Goal: Transaction & Acquisition: Download file/media

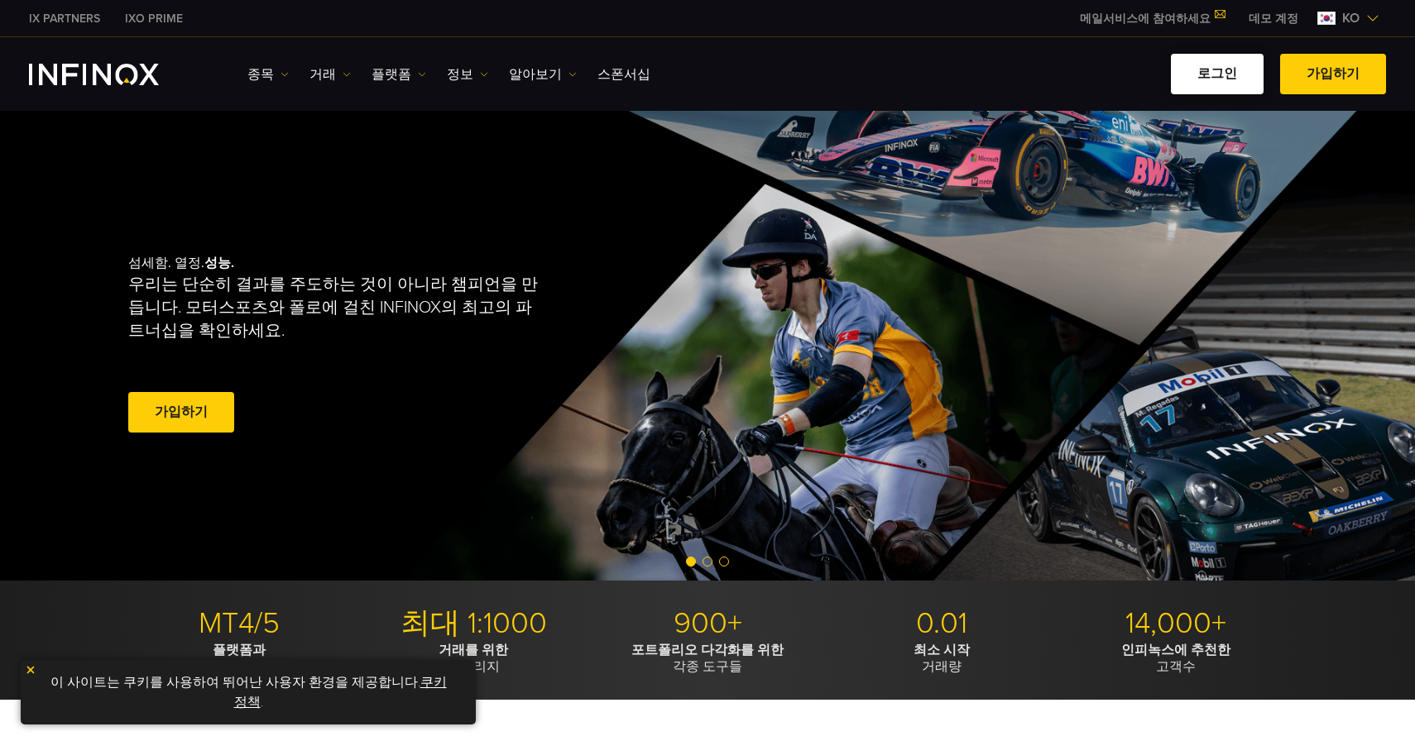
click at [1234, 83] on link "로그인" at bounding box center [1217, 74] width 93 height 41
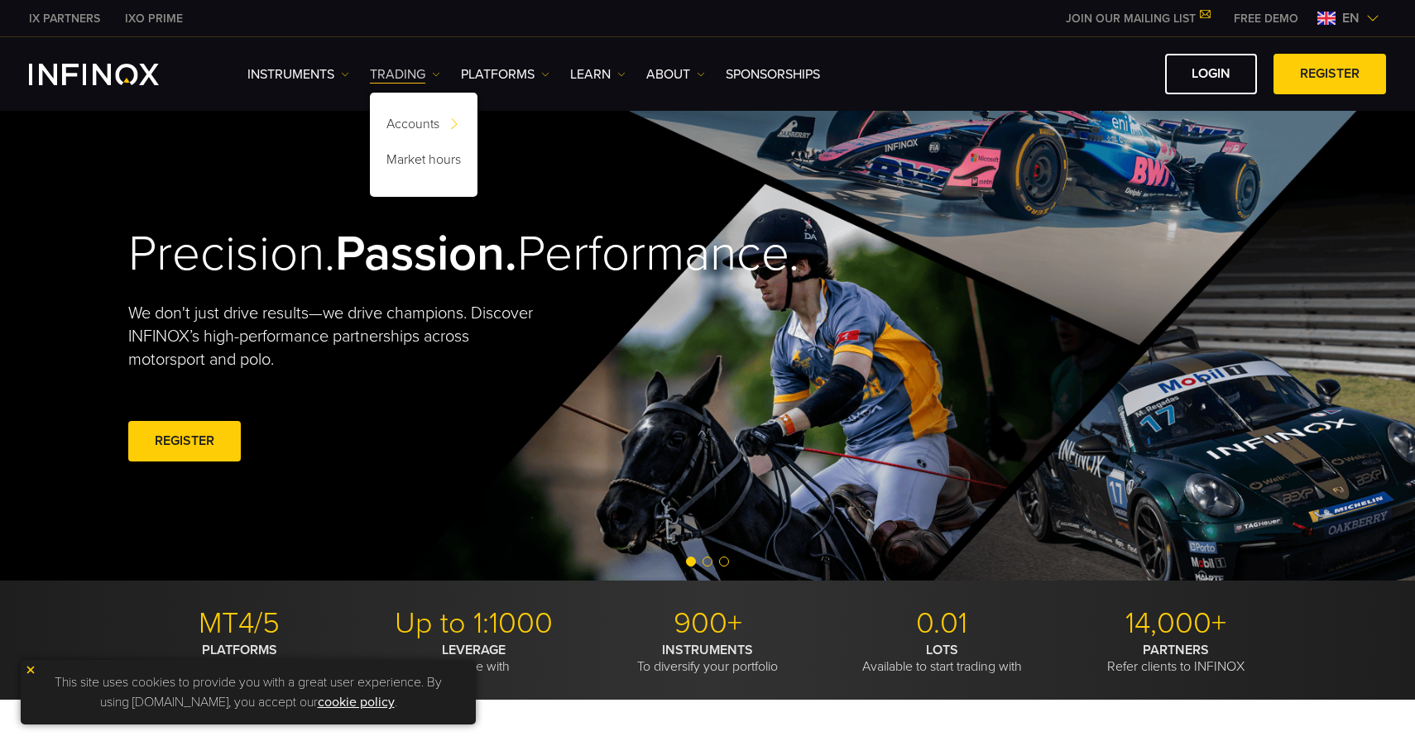
click at [438, 74] on img at bounding box center [436, 74] width 8 height 8
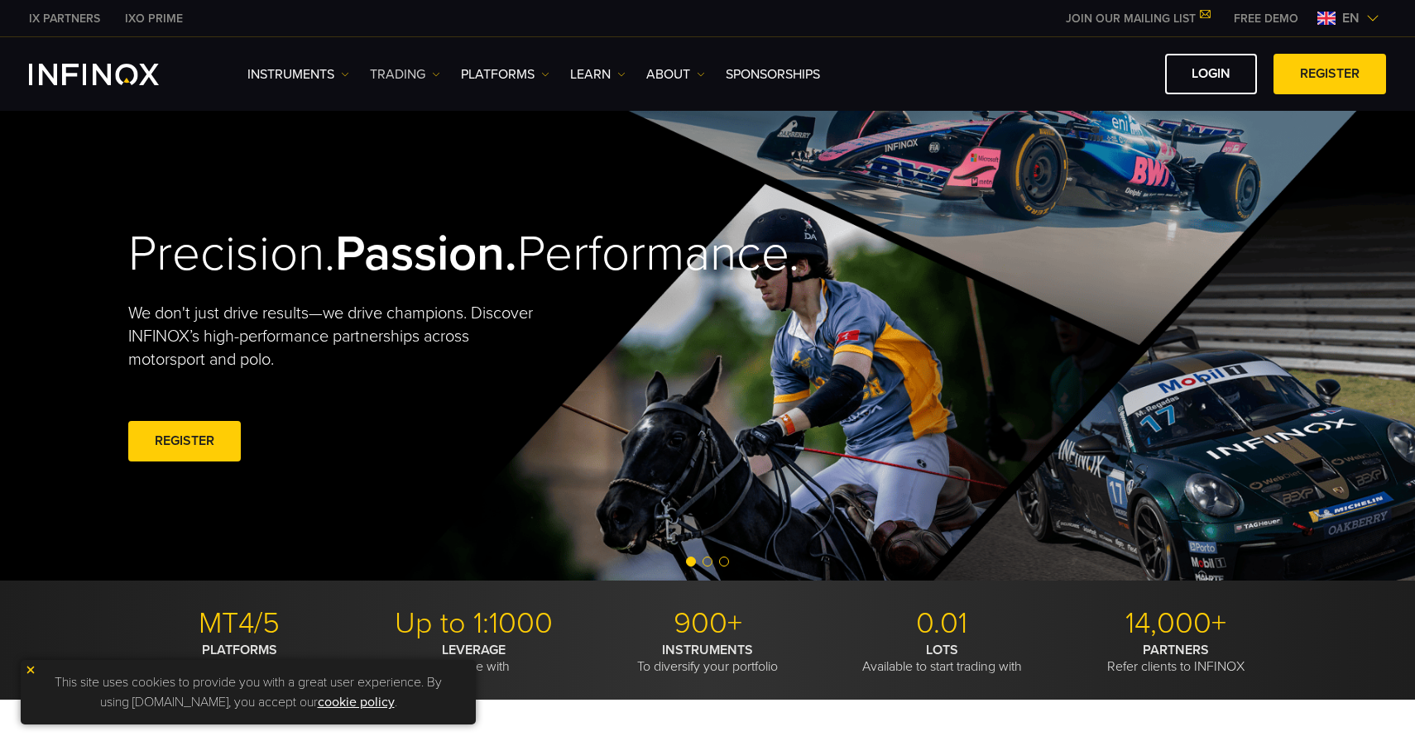
click at [420, 74] on link "TRADING" at bounding box center [405, 75] width 70 height 20
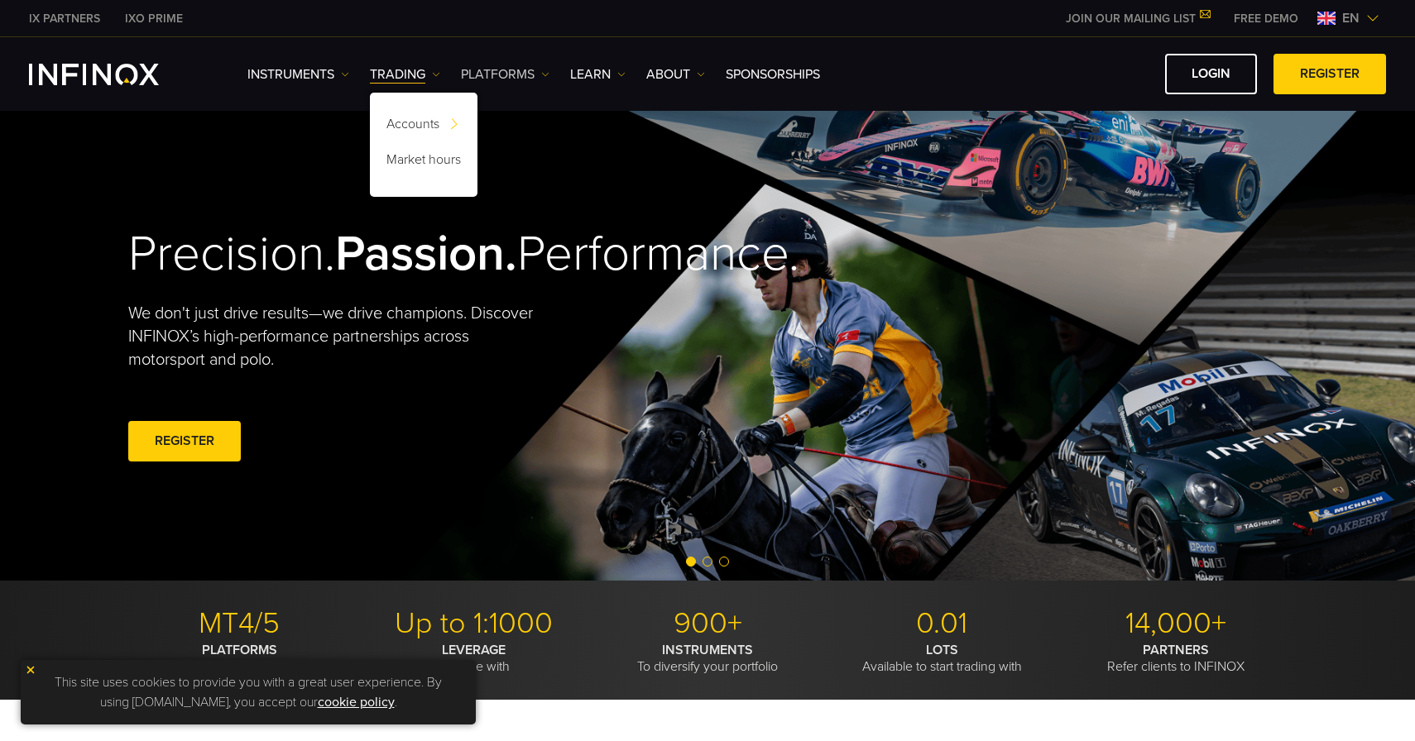
click at [543, 74] on img at bounding box center [545, 74] width 8 height 8
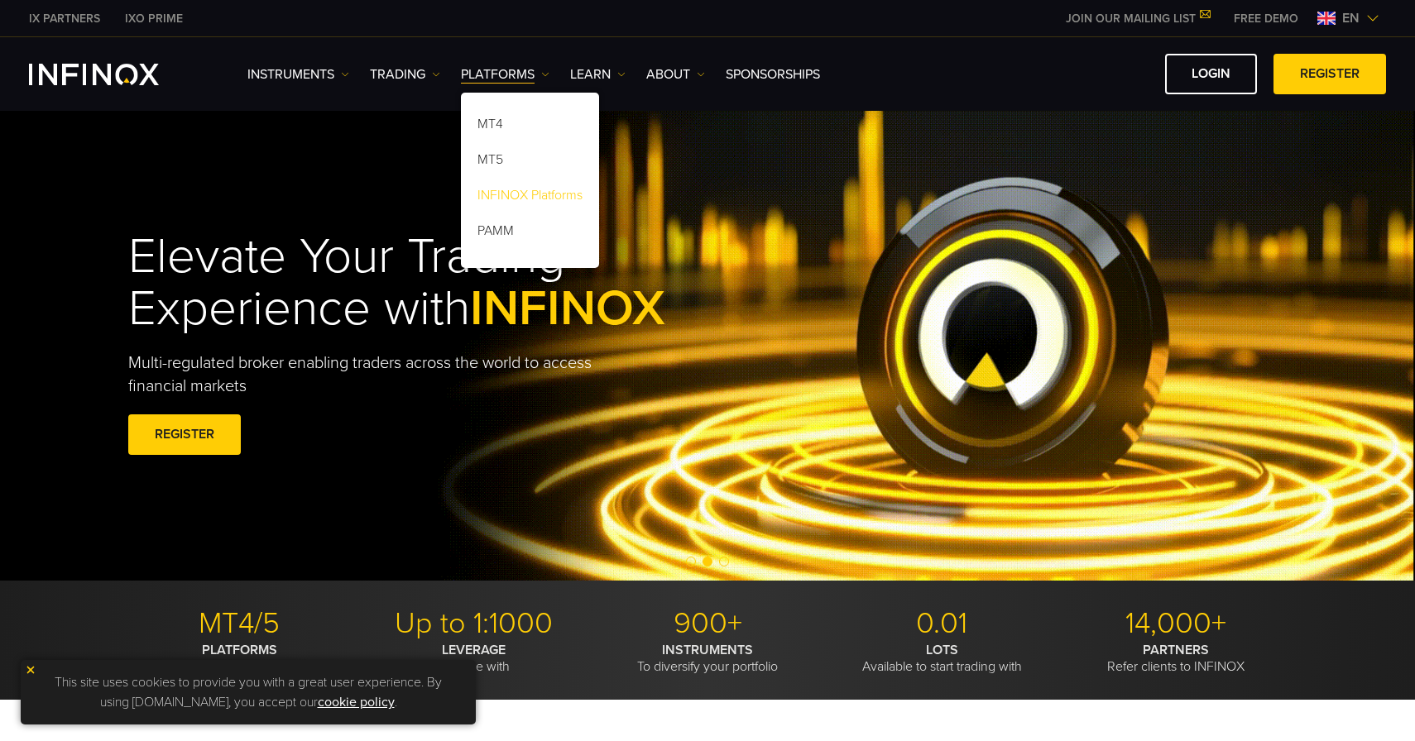
click at [522, 197] on link "INFINOX Platforms" at bounding box center [530, 198] width 138 height 36
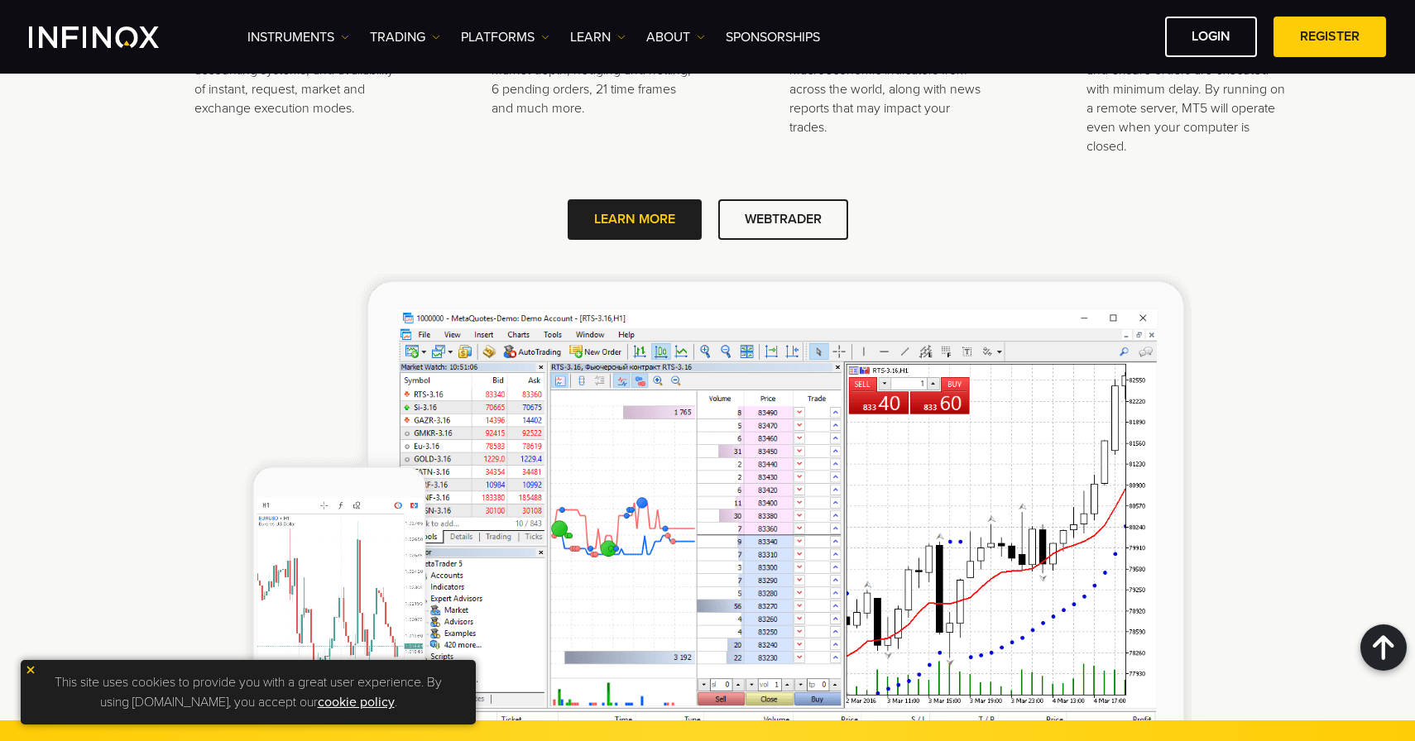
scroll to position [1825, 0]
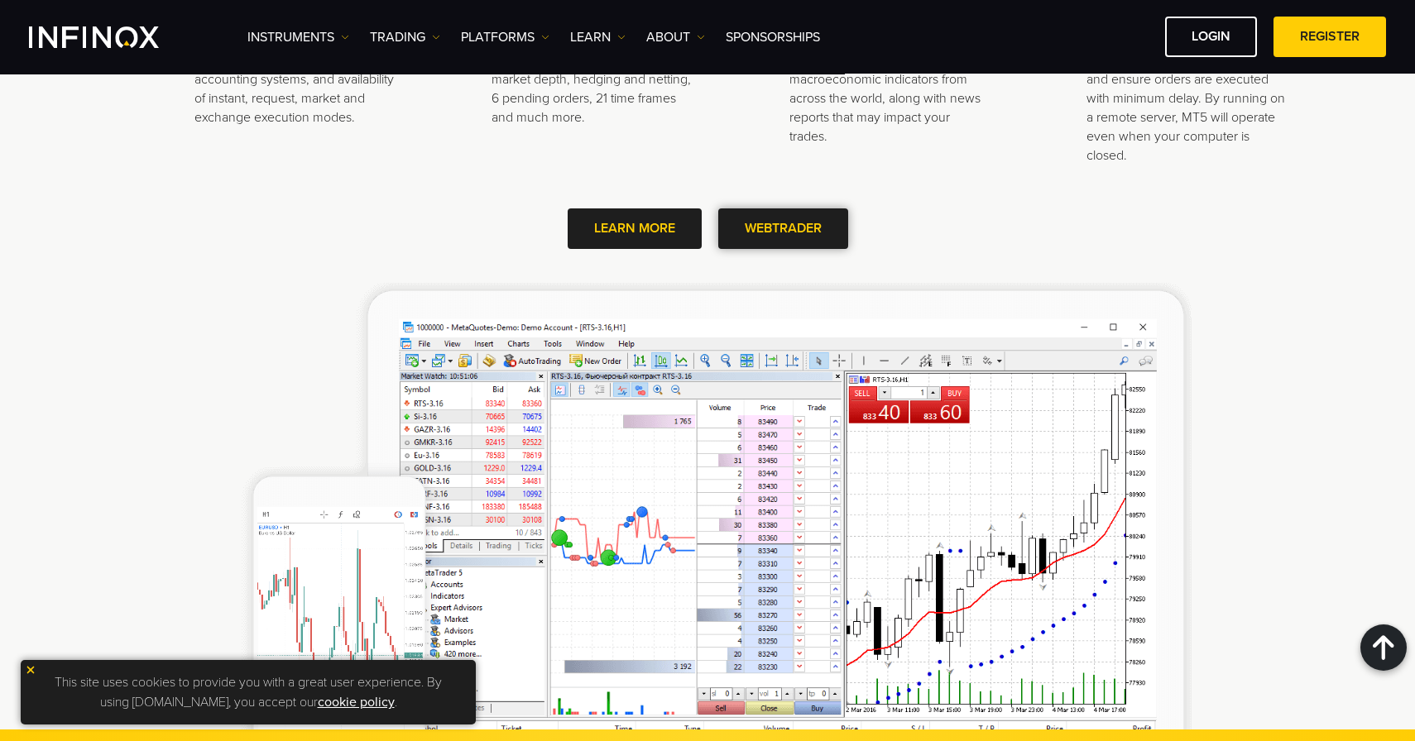
click at [759, 220] on link "WEBTRADER" at bounding box center [783, 229] width 130 height 41
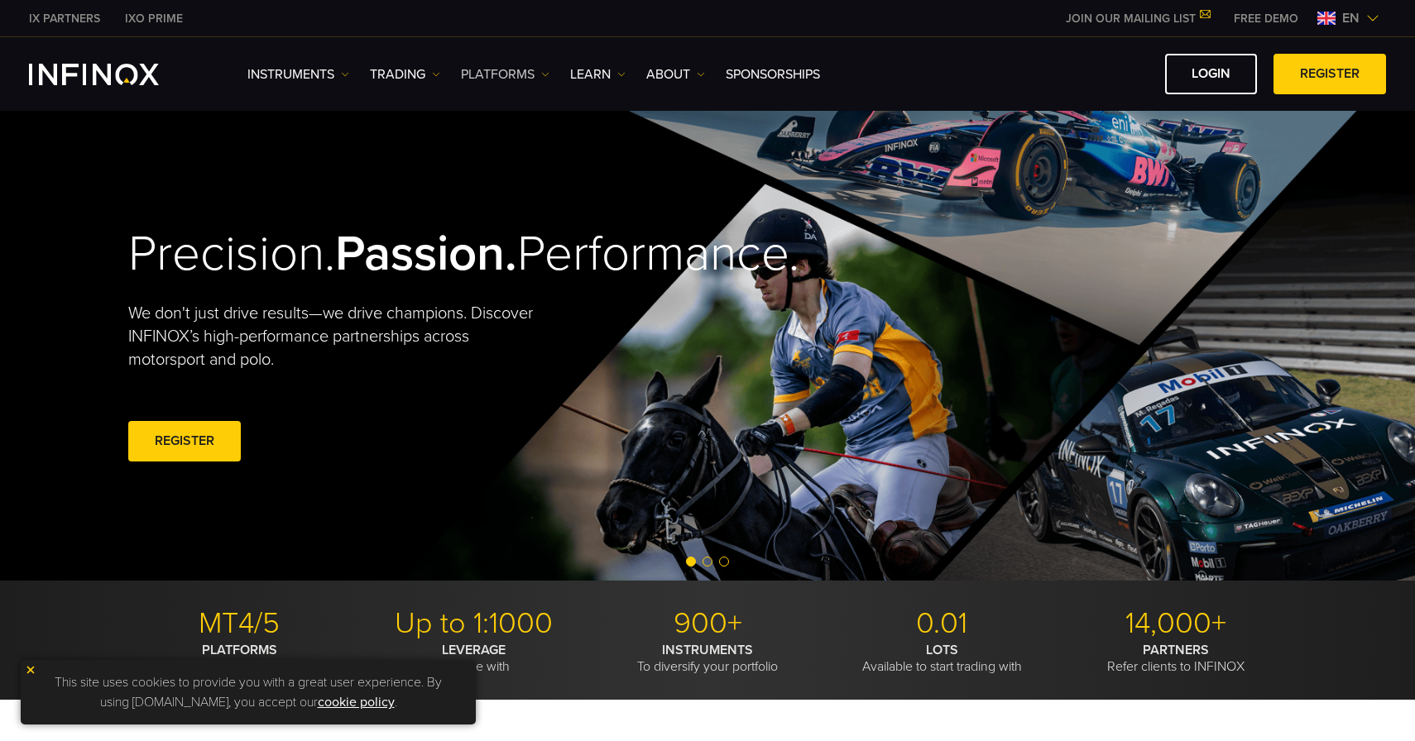
click at [506, 76] on link "PLATFORMS" at bounding box center [505, 75] width 89 height 20
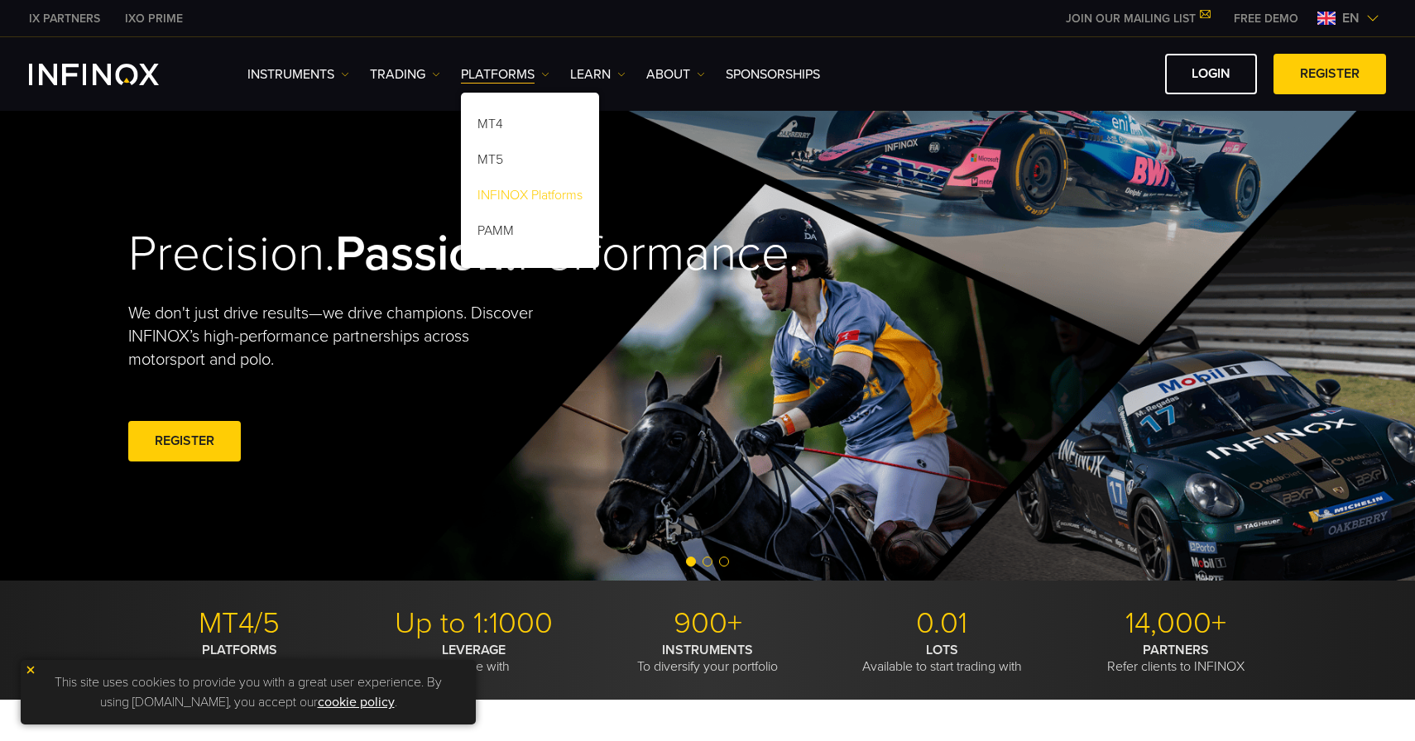
click at [516, 195] on link "INFINOX Platforms" at bounding box center [530, 198] width 138 height 36
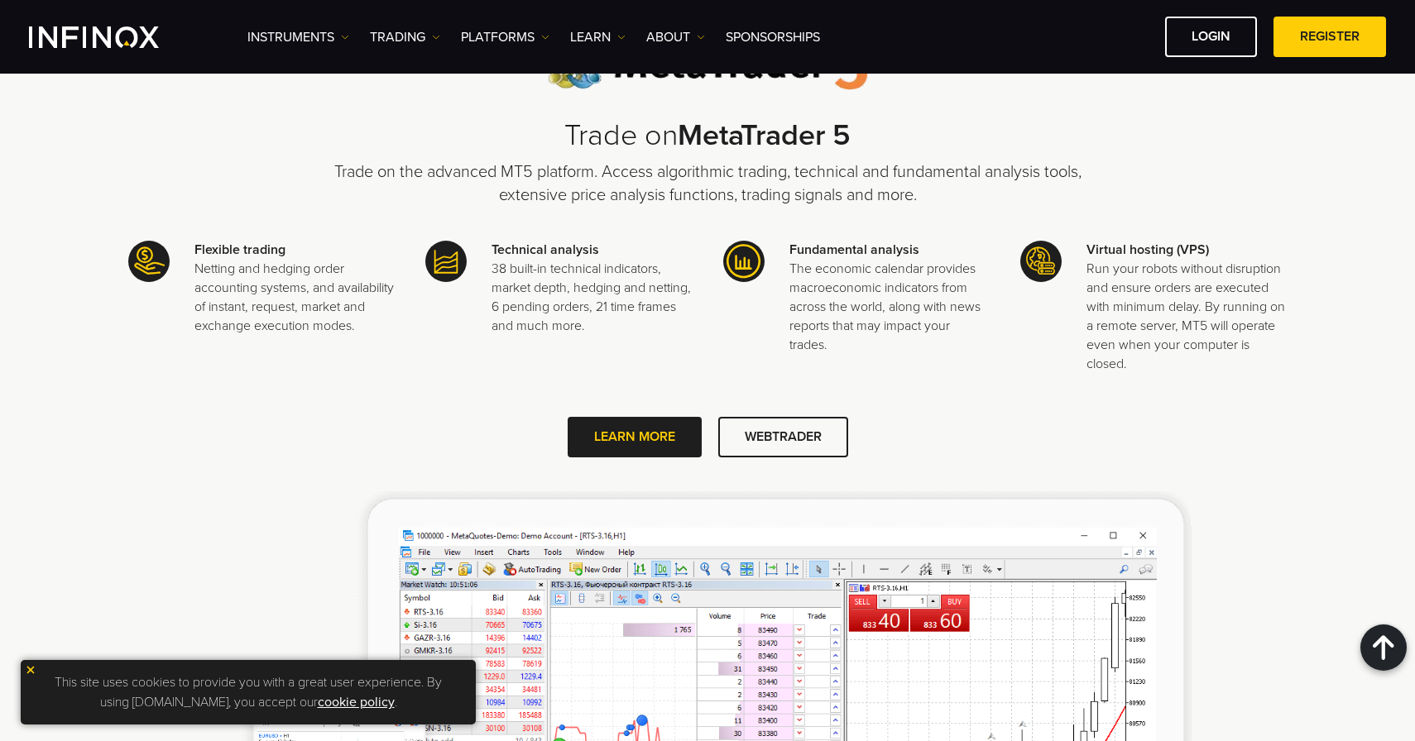
scroll to position [1619, 0]
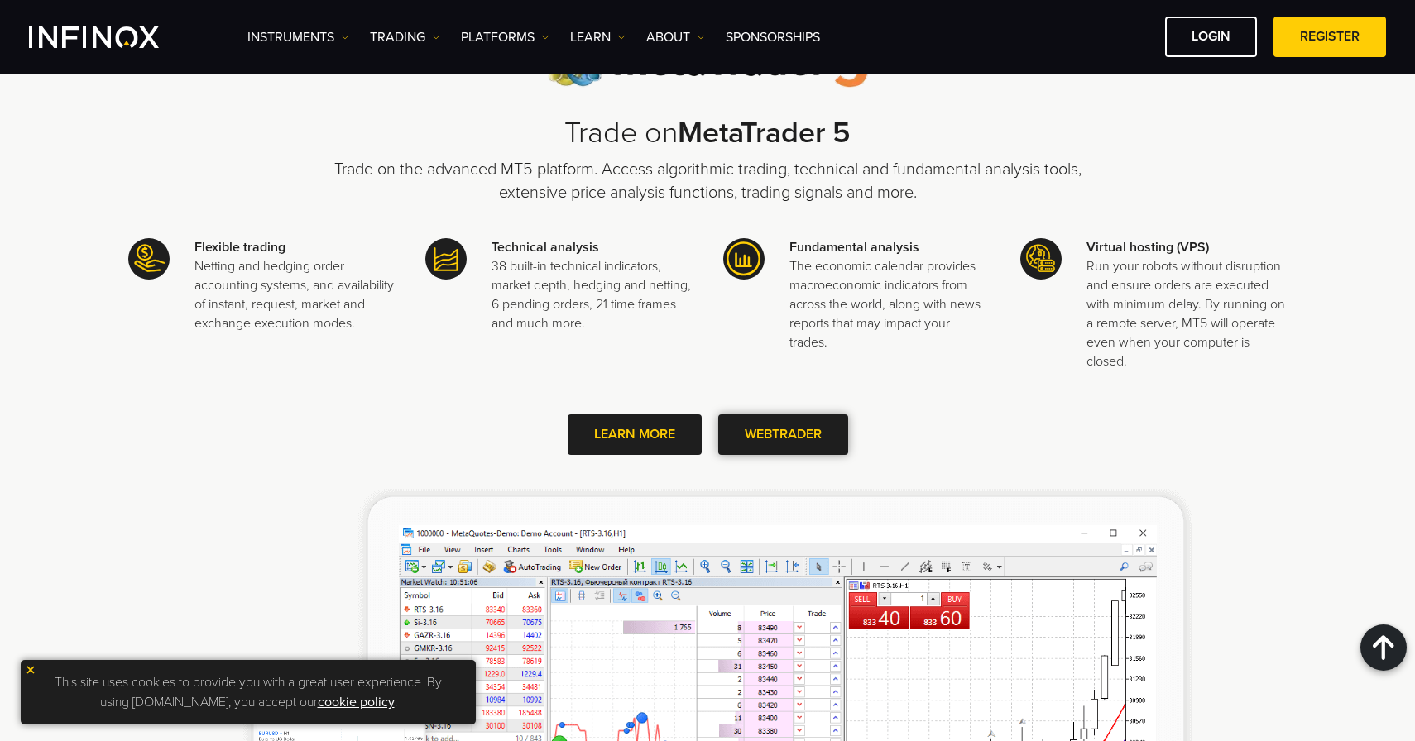
click at [808, 418] on link "WEBTRADER" at bounding box center [783, 435] width 130 height 41
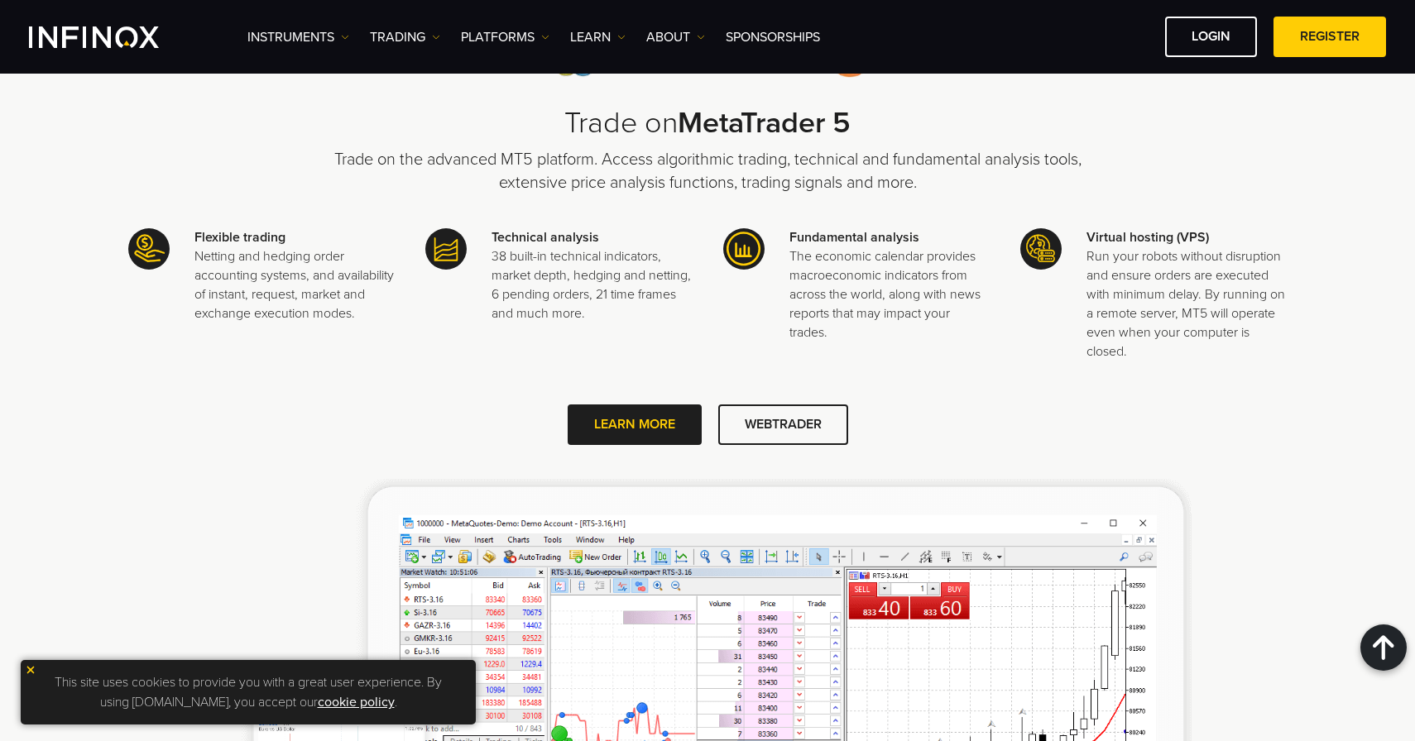
scroll to position [1631, 0]
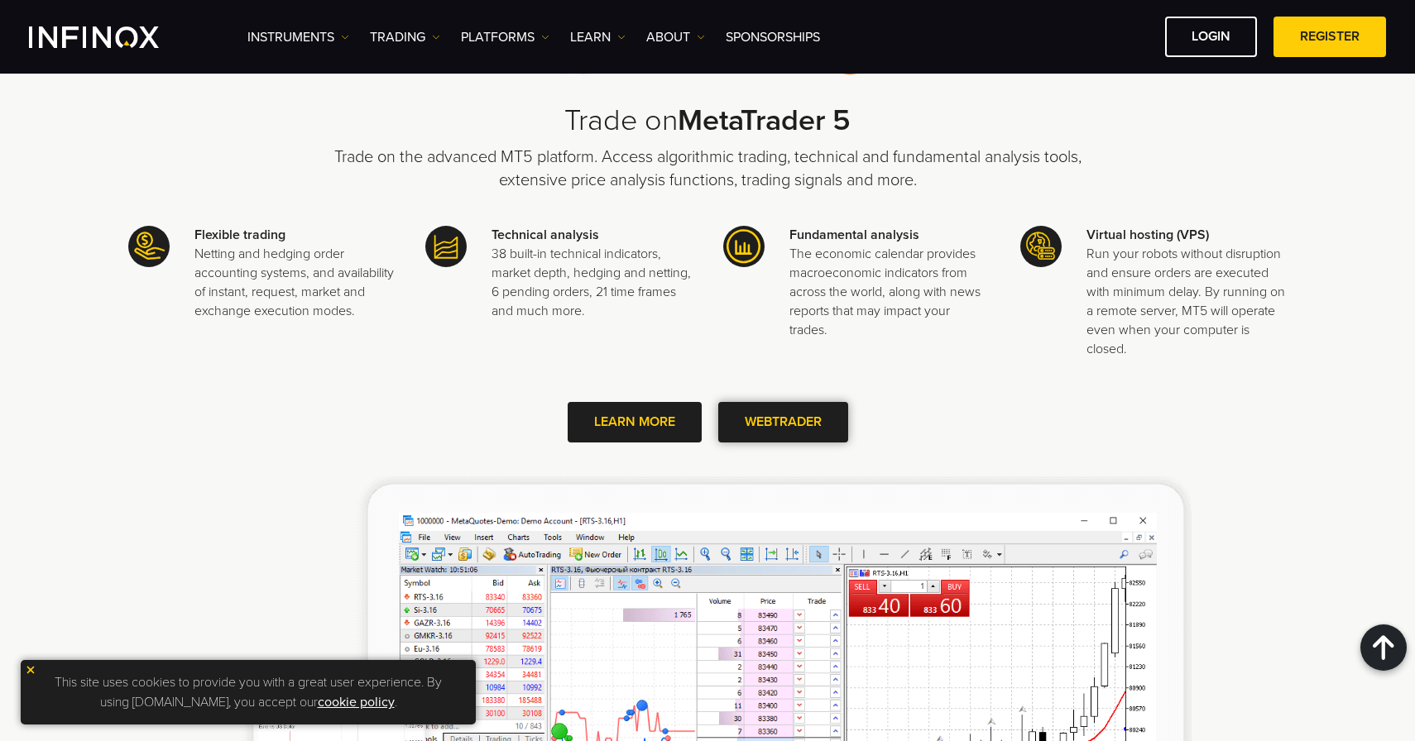
click at [776, 408] on link "WEBTRADER" at bounding box center [783, 422] width 130 height 41
click at [761, 412] on link "WEBTRADER" at bounding box center [783, 422] width 130 height 41
click at [752, 402] on link "WEBTRADER" at bounding box center [783, 422] width 130 height 41
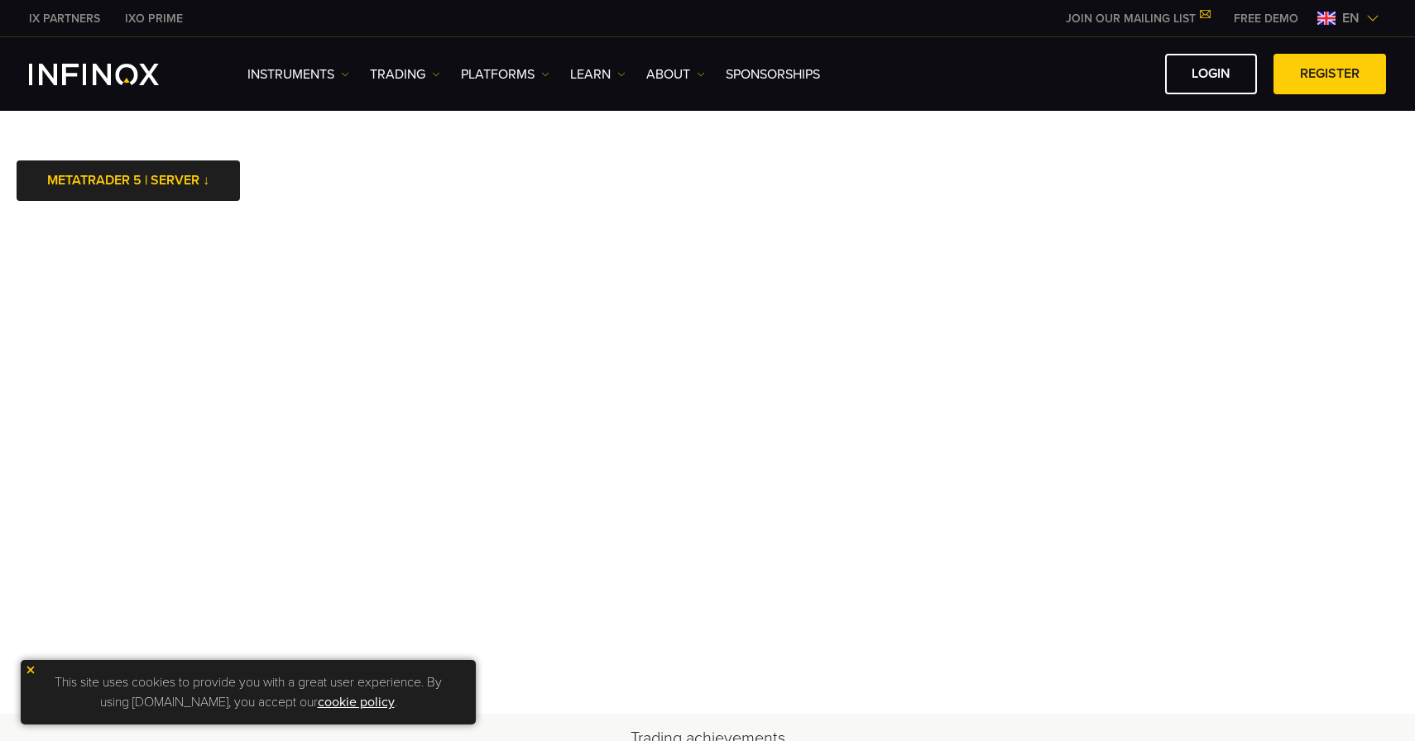
scroll to position [-1, 0]
click at [175, 182] on link "METATRADER 5 | SERVER ↓" at bounding box center [128, 181] width 223 height 41
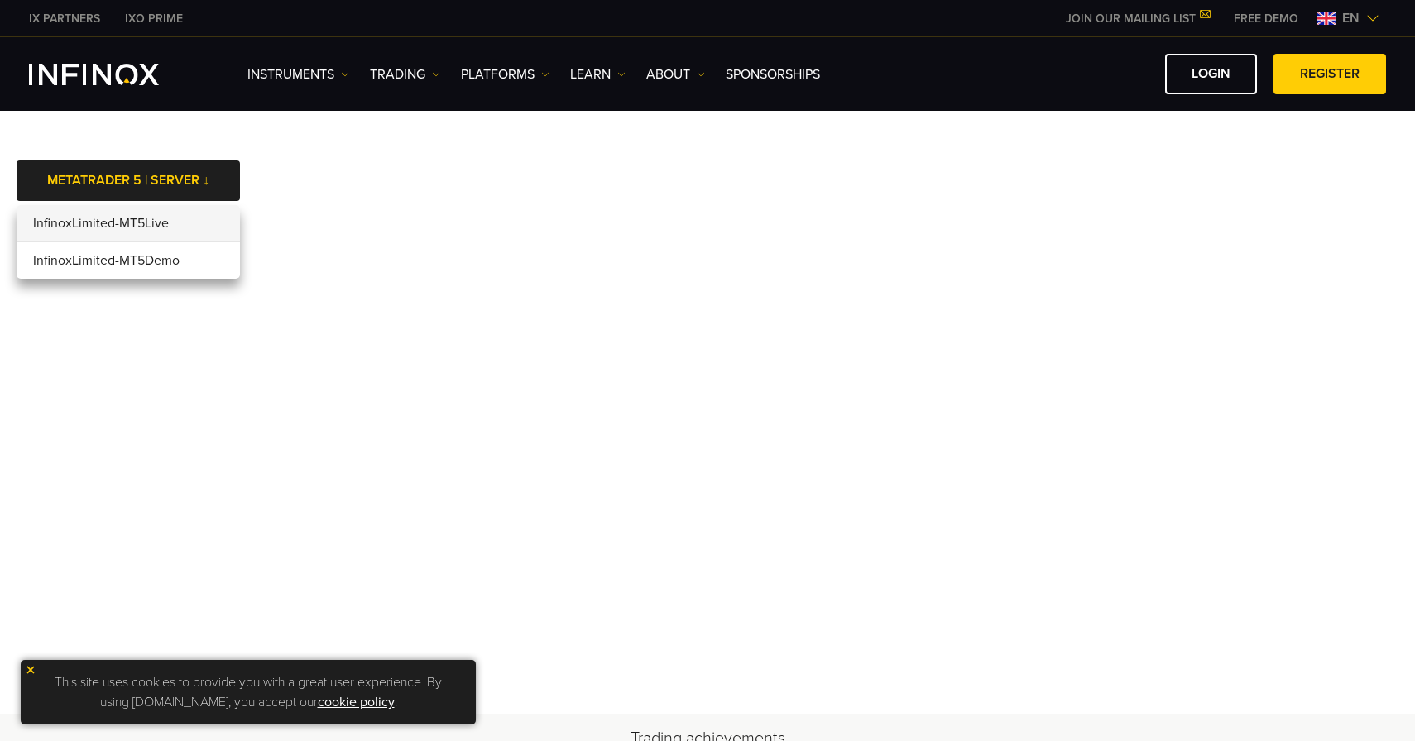
click at [137, 228] on li "InfinoxLimited-MT5Live" at bounding box center [128, 223] width 223 height 37
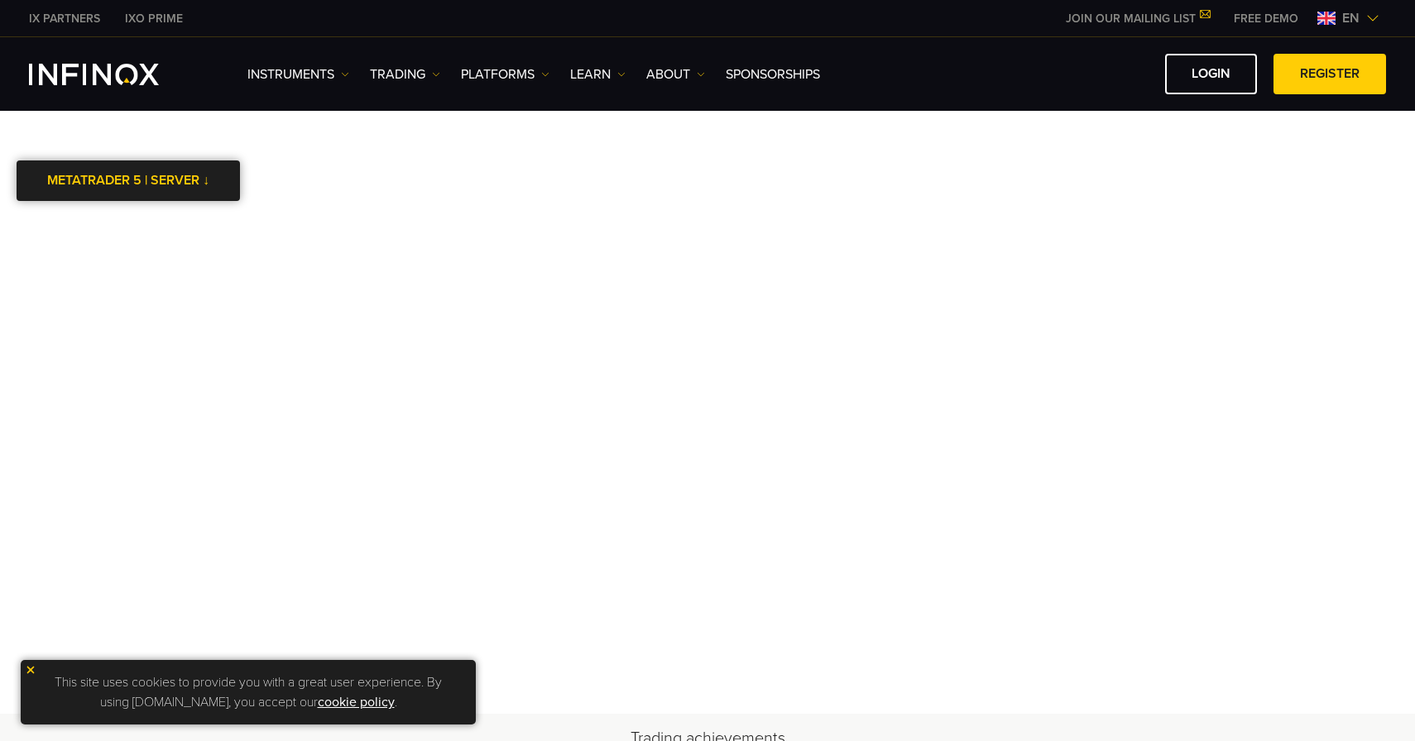
click at [175, 182] on link "METATRADER 5 | SERVER ↓" at bounding box center [128, 181] width 223 height 41
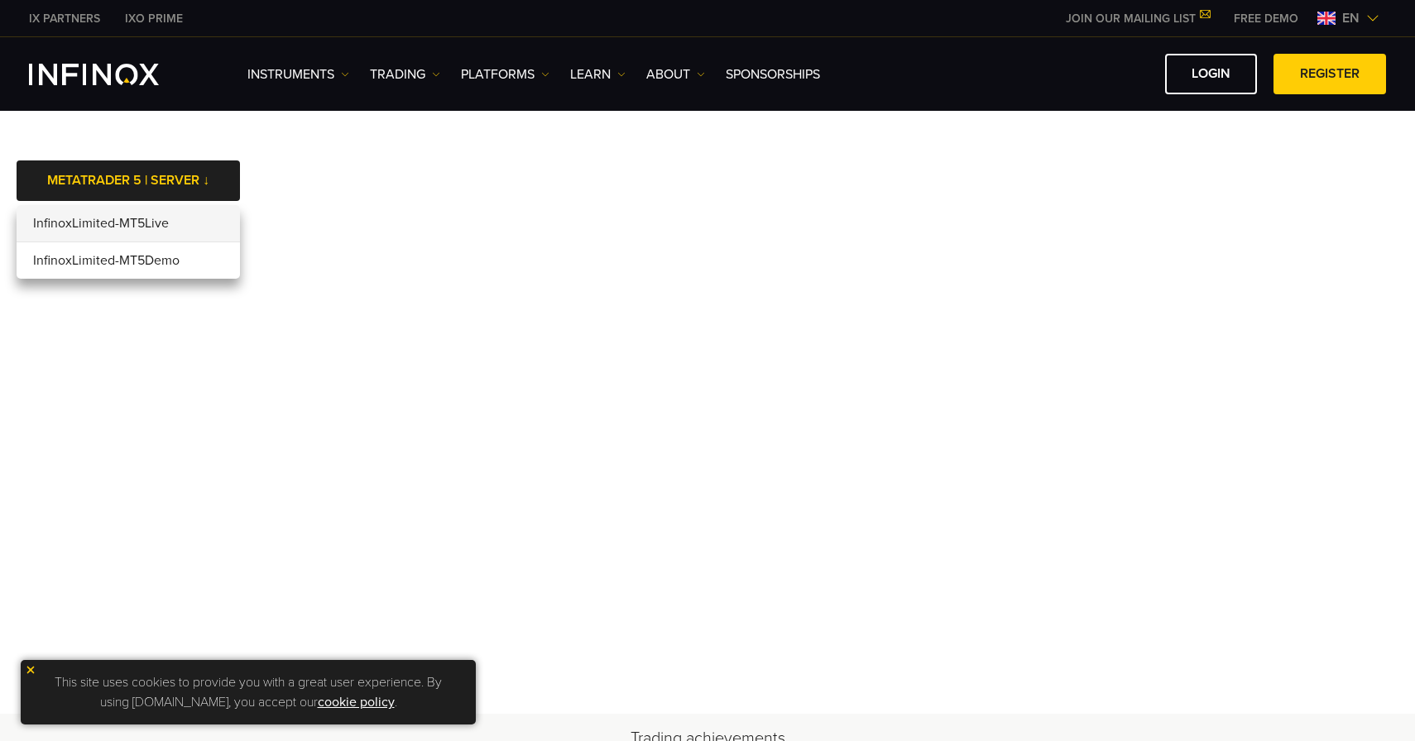
click at [148, 225] on li "InfinoxLimited-MT5Live" at bounding box center [128, 223] width 223 height 37
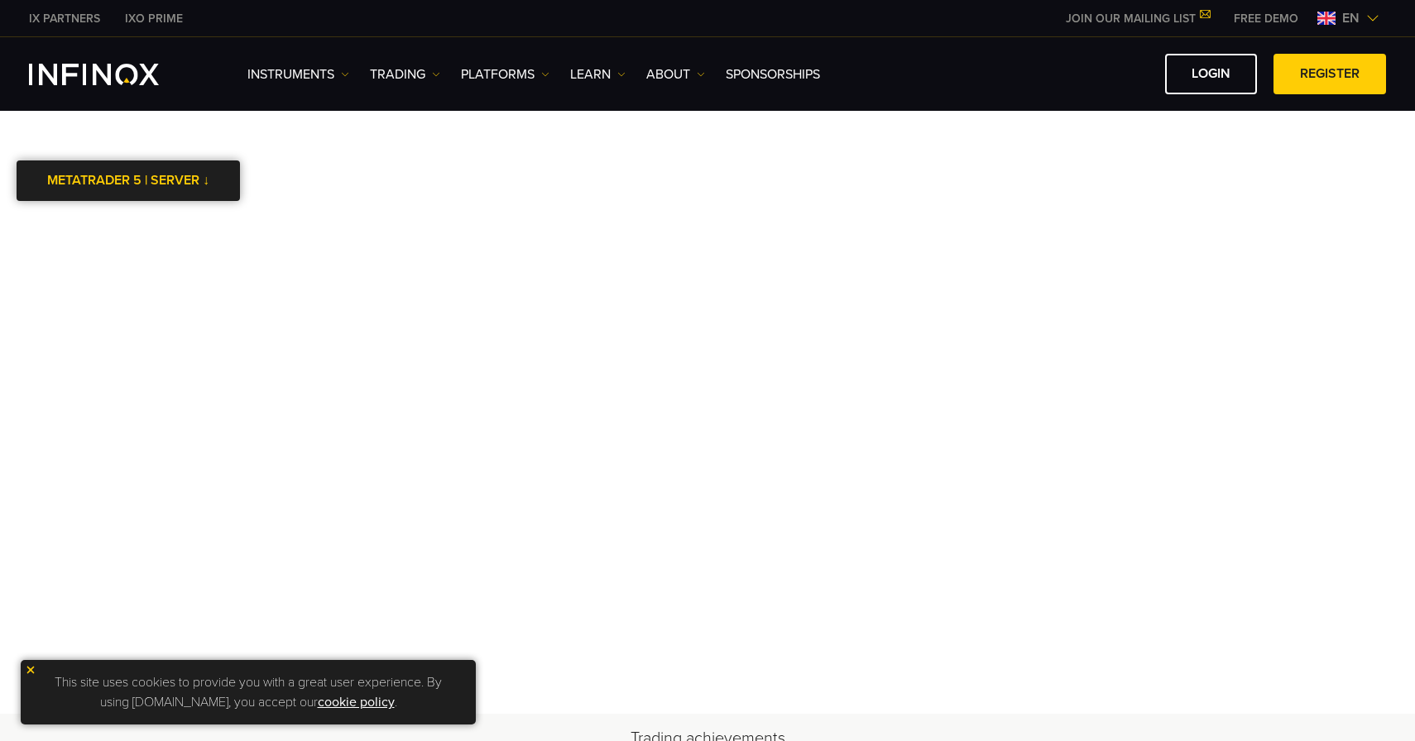
click at [165, 177] on link "METATRADER 5 | SERVER ↓" at bounding box center [128, 181] width 223 height 41
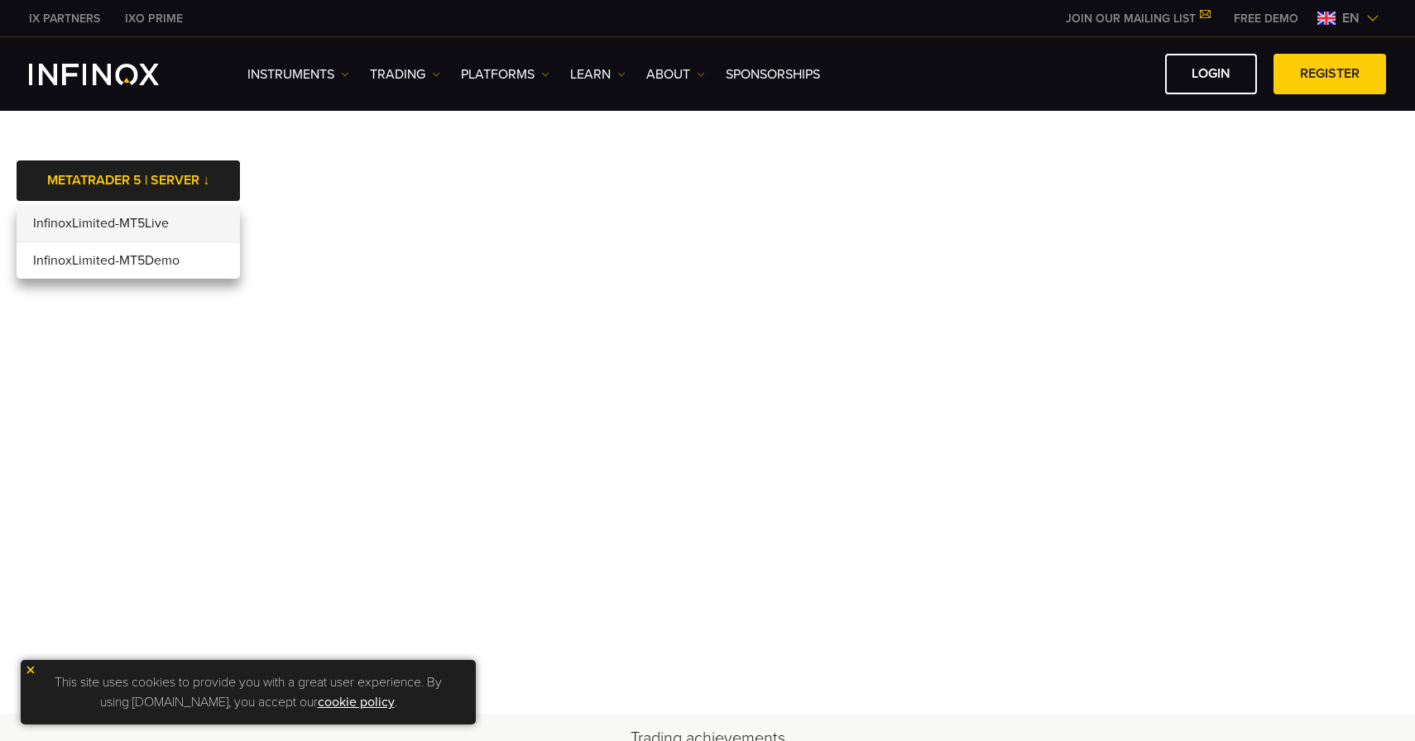
click at [156, 221] on li "InfinoxLimited-MT5Live" at bounding box center [128, 223] width 223 height 37
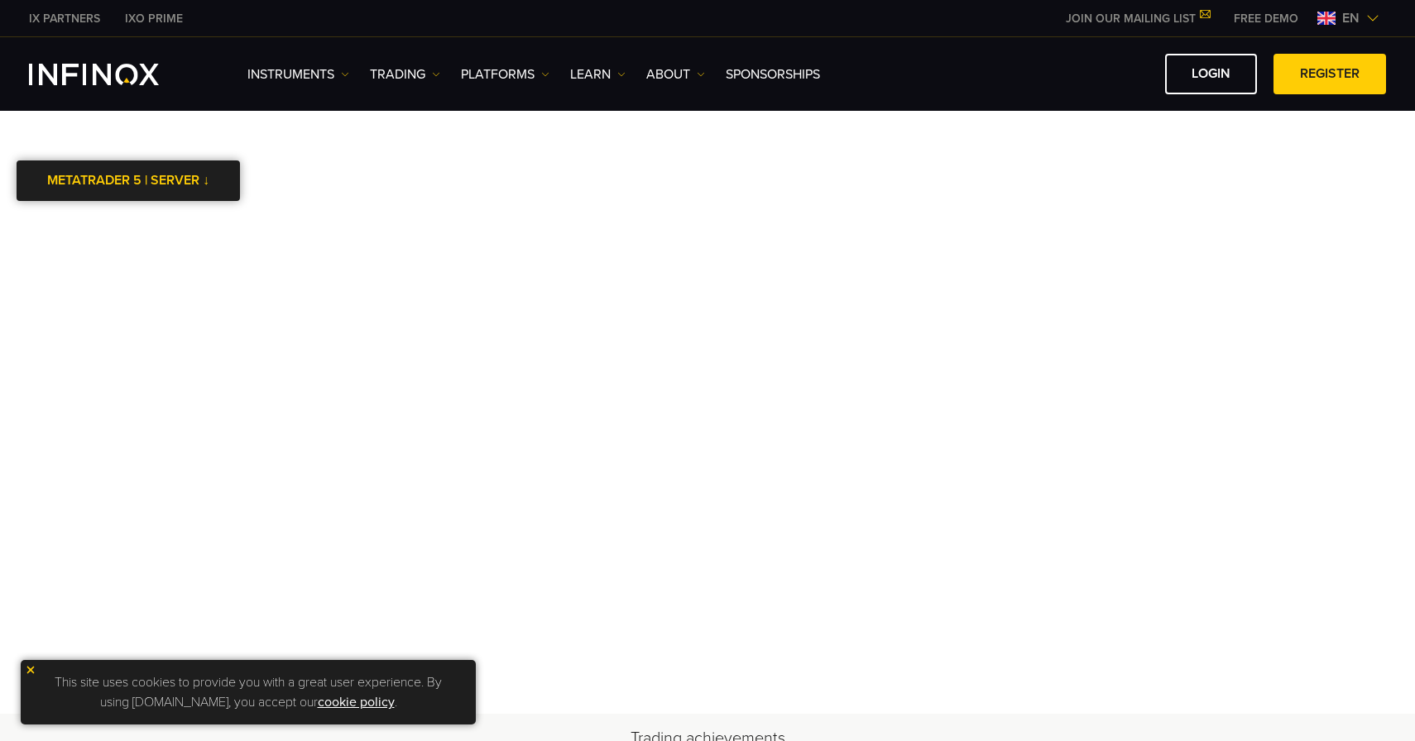
click at [128, 181] on div at bounding box center [128, 181] width 0 height 0
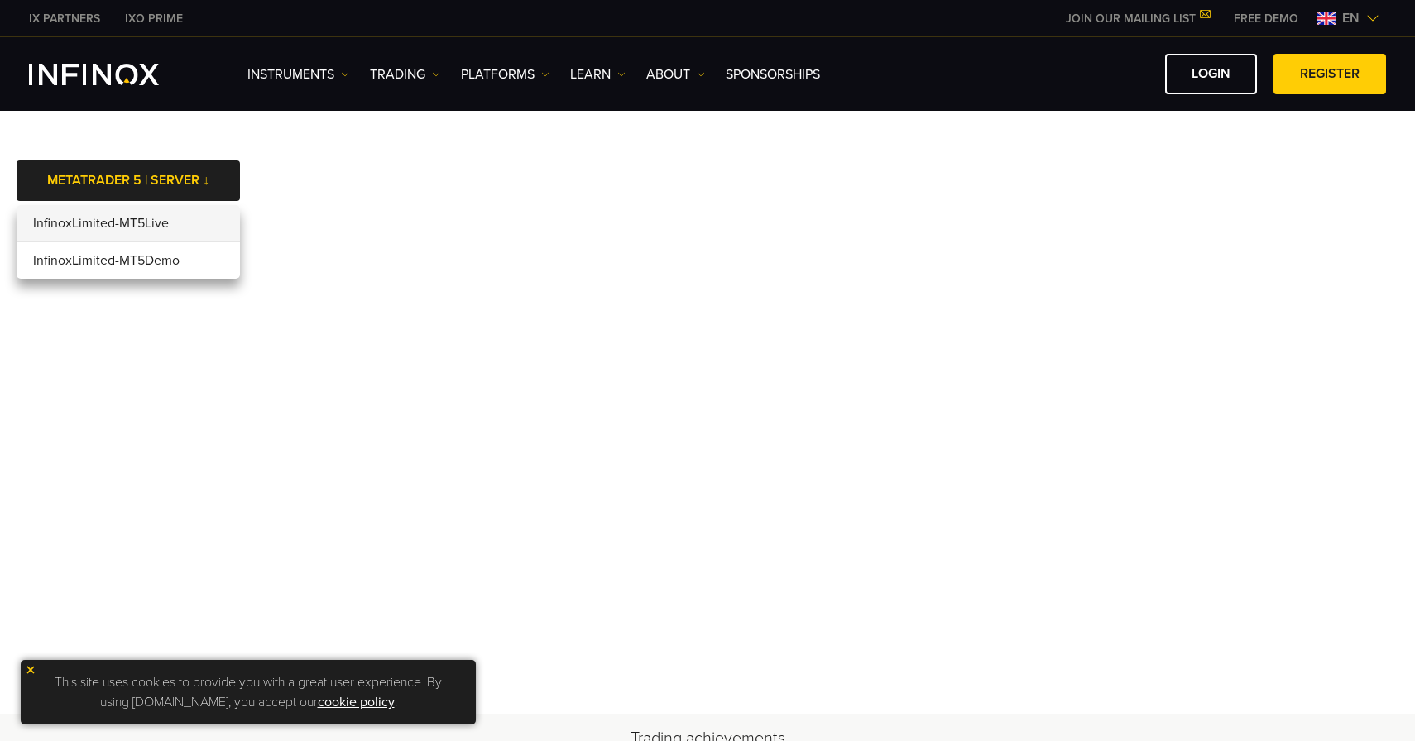
click at [156, 223] on li "InfinoxLimited-MT5Live" at bounding box center [128, 223] width 223 height 37
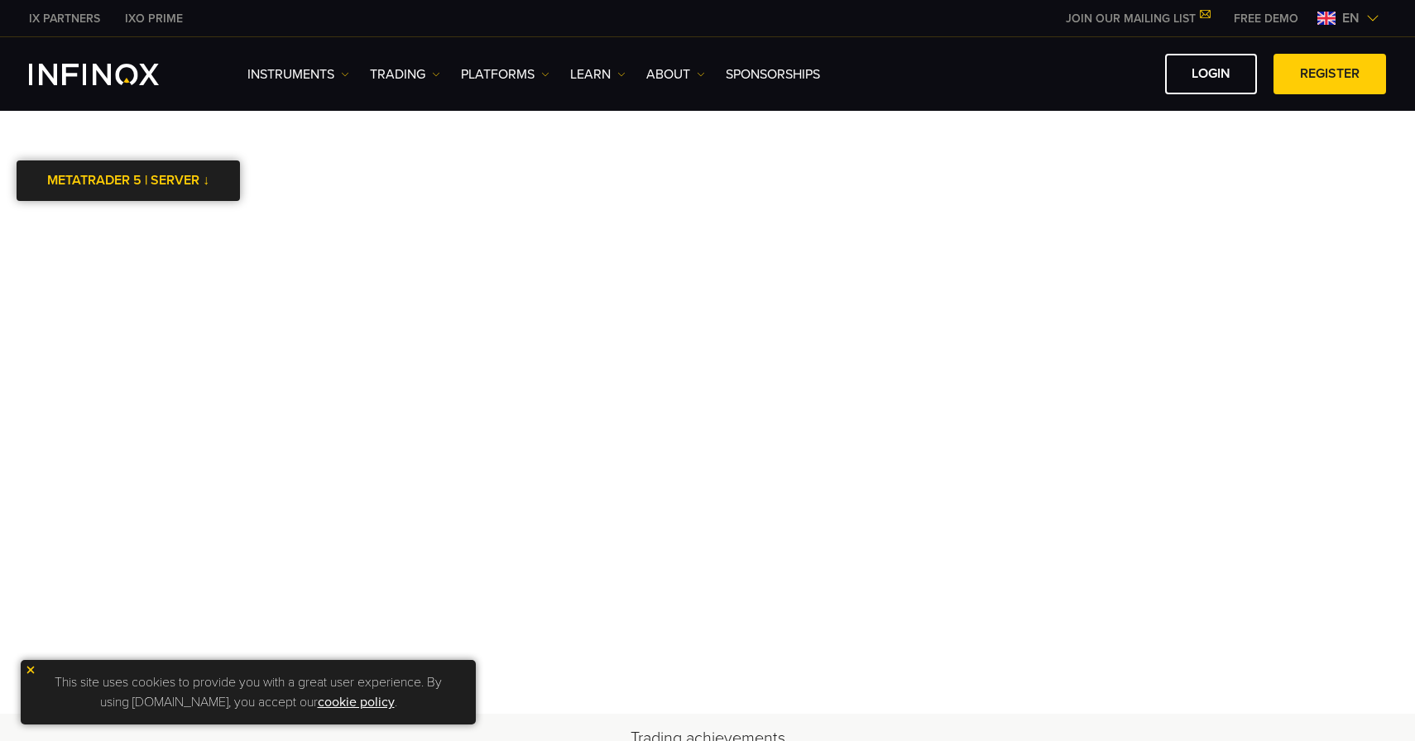
click at [137, 180] on link "METATRADER 5 | SERVER ↓" at bounding box center [128, 181] width 223 height 41
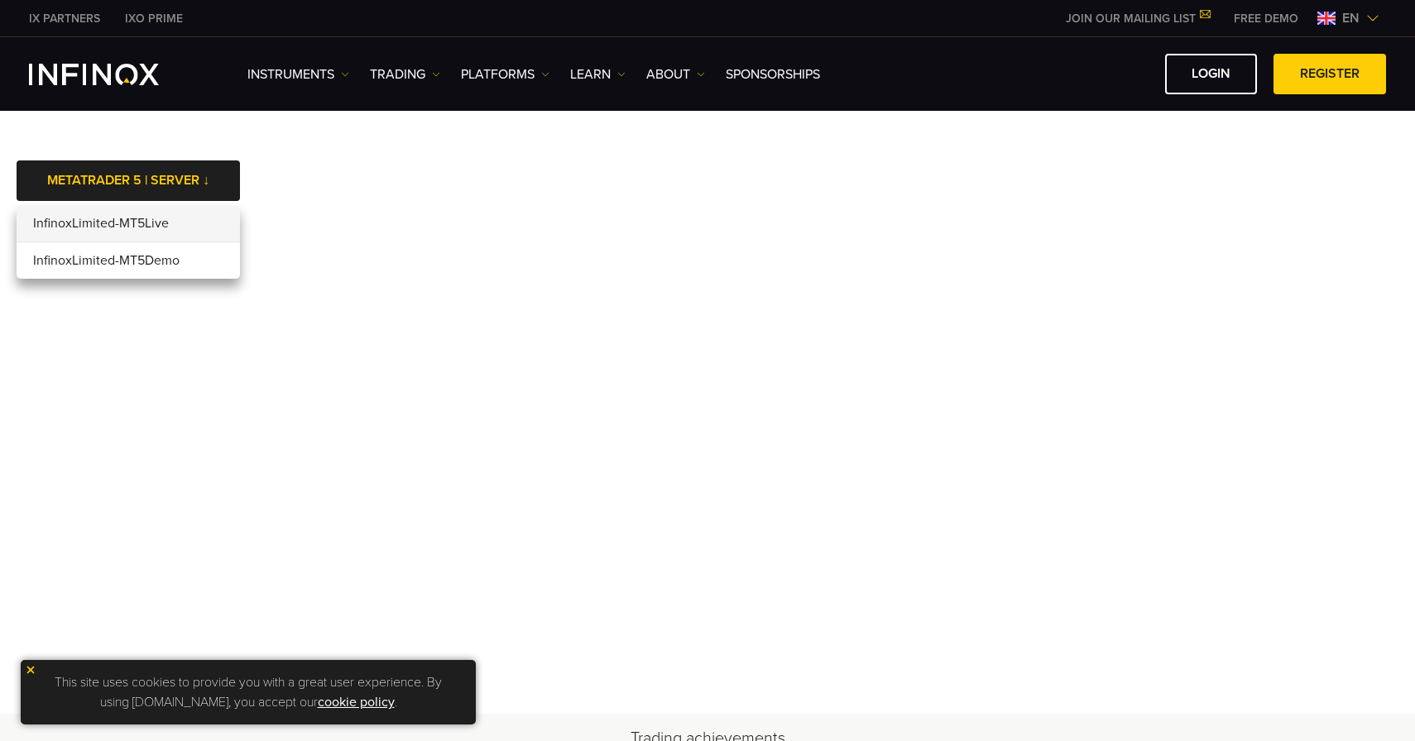
click at [131, 222] on li "InfinoxLimited-MT5Live" at bounding box center [128, 223] width 223 height 37
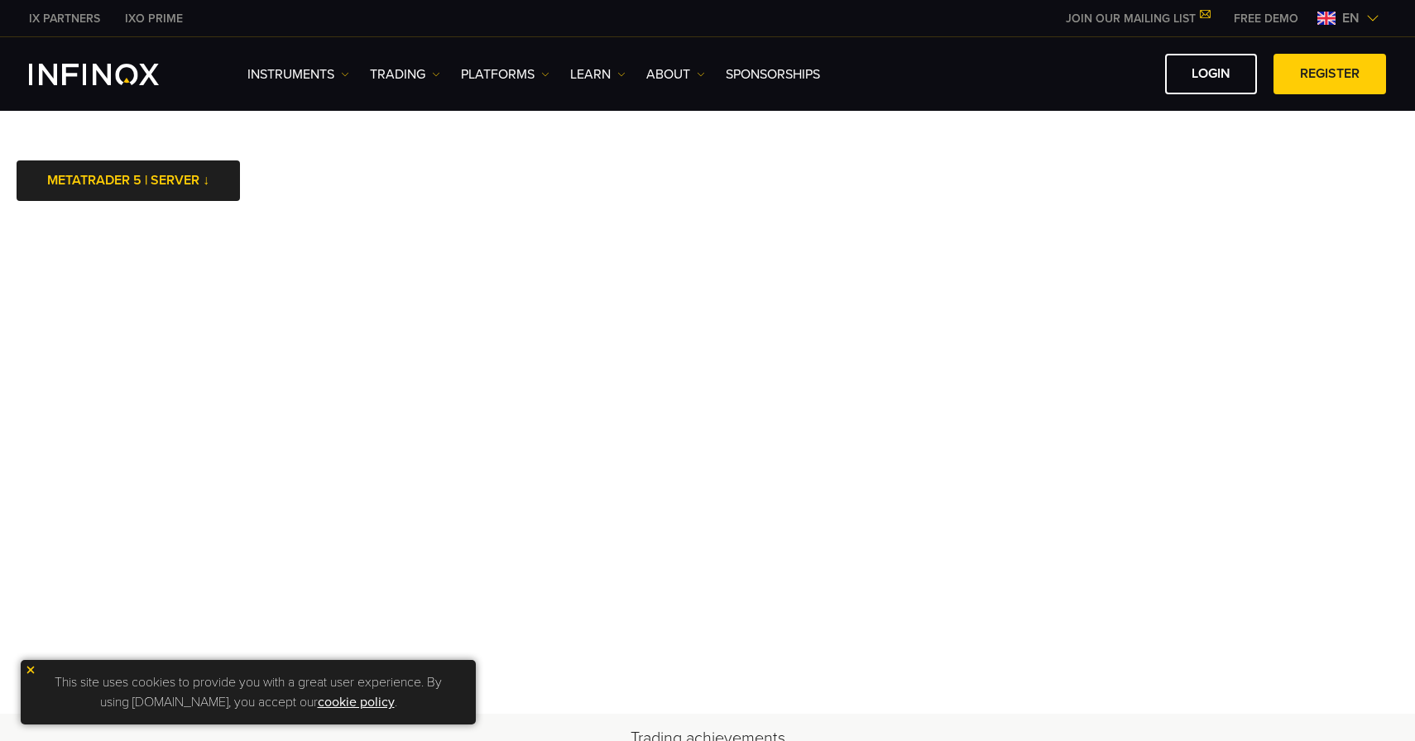
click at [113, 71] on img "INFINOX Logo" at bounding box center [94, 75] width 130 height 22
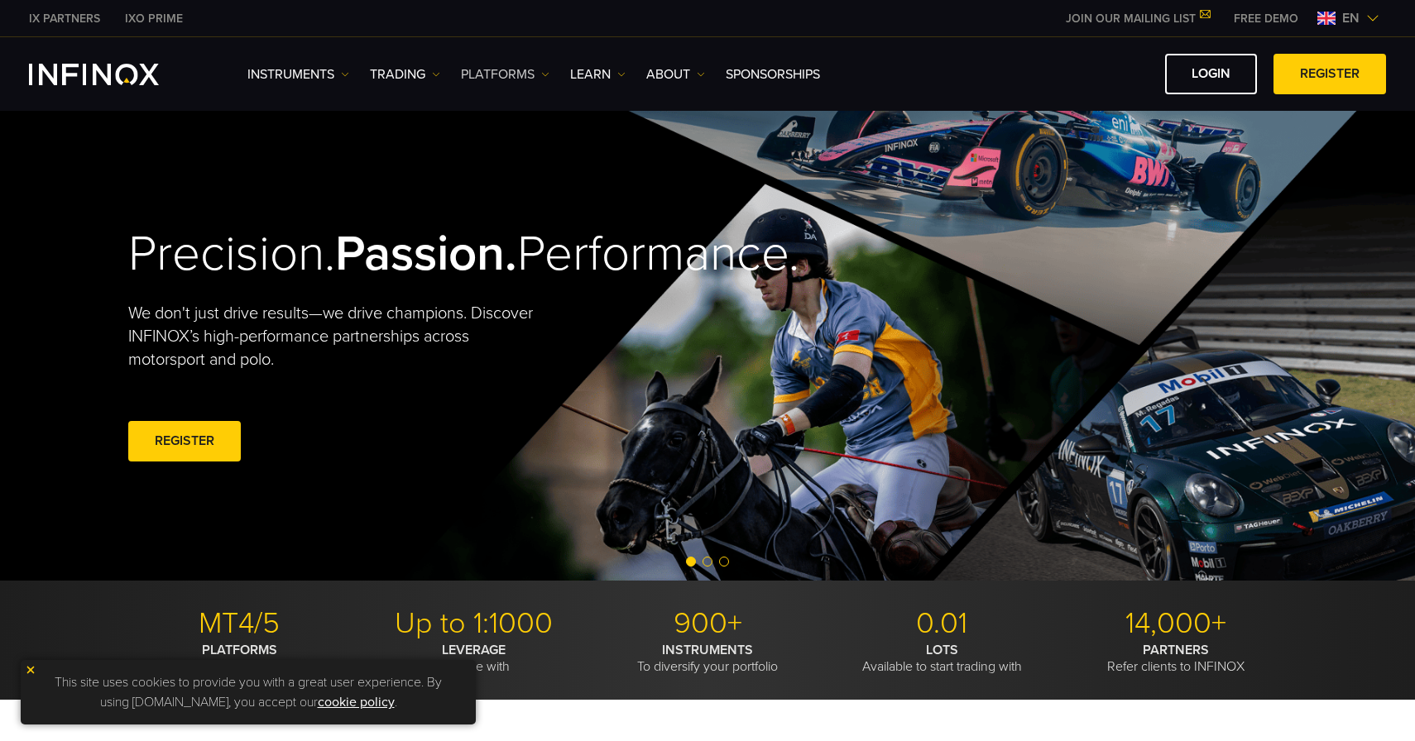
click at [528, 79] on link "PLATFORMS" at bounding box center [505, 75] width 89 height 20
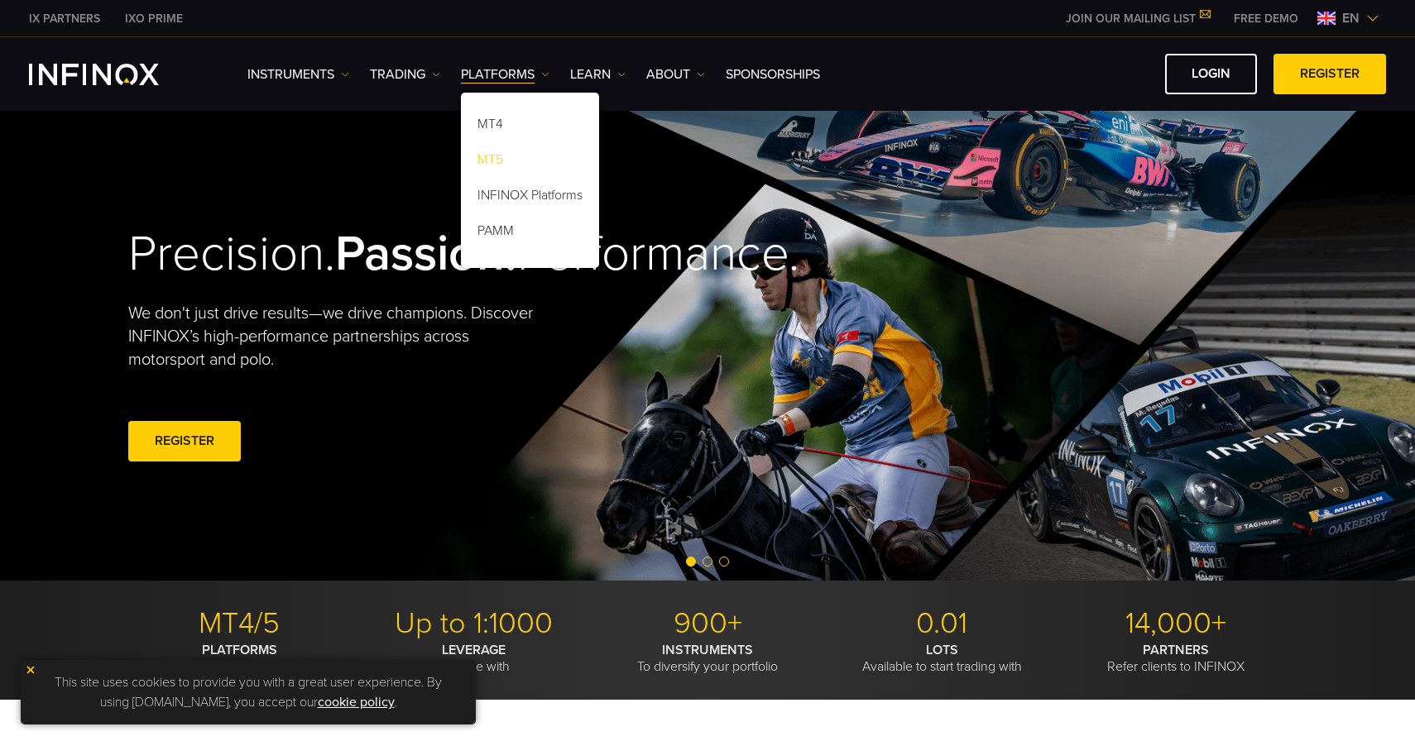
click at [505, 158] on link "MT5" at bounding box center [530, 163] width 138 height 36
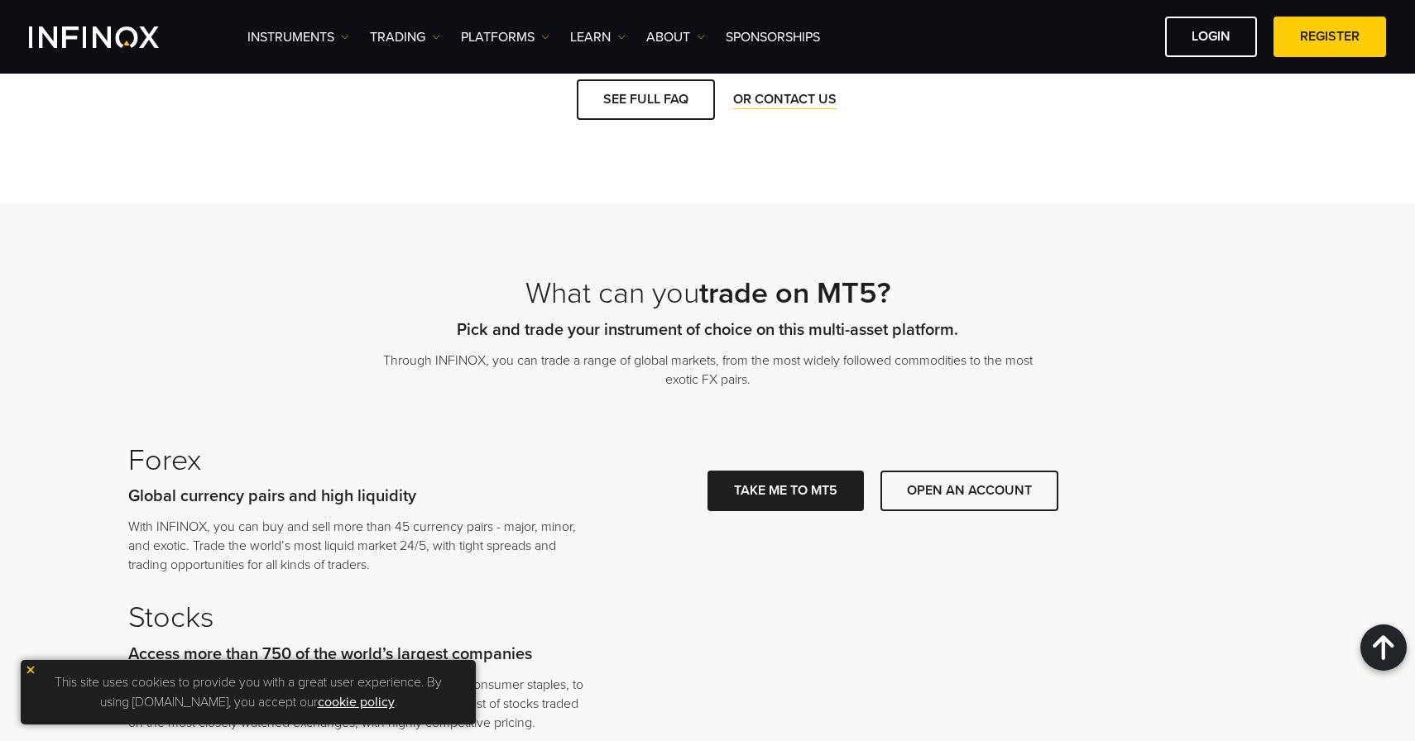
scroll to position [3432, 0]
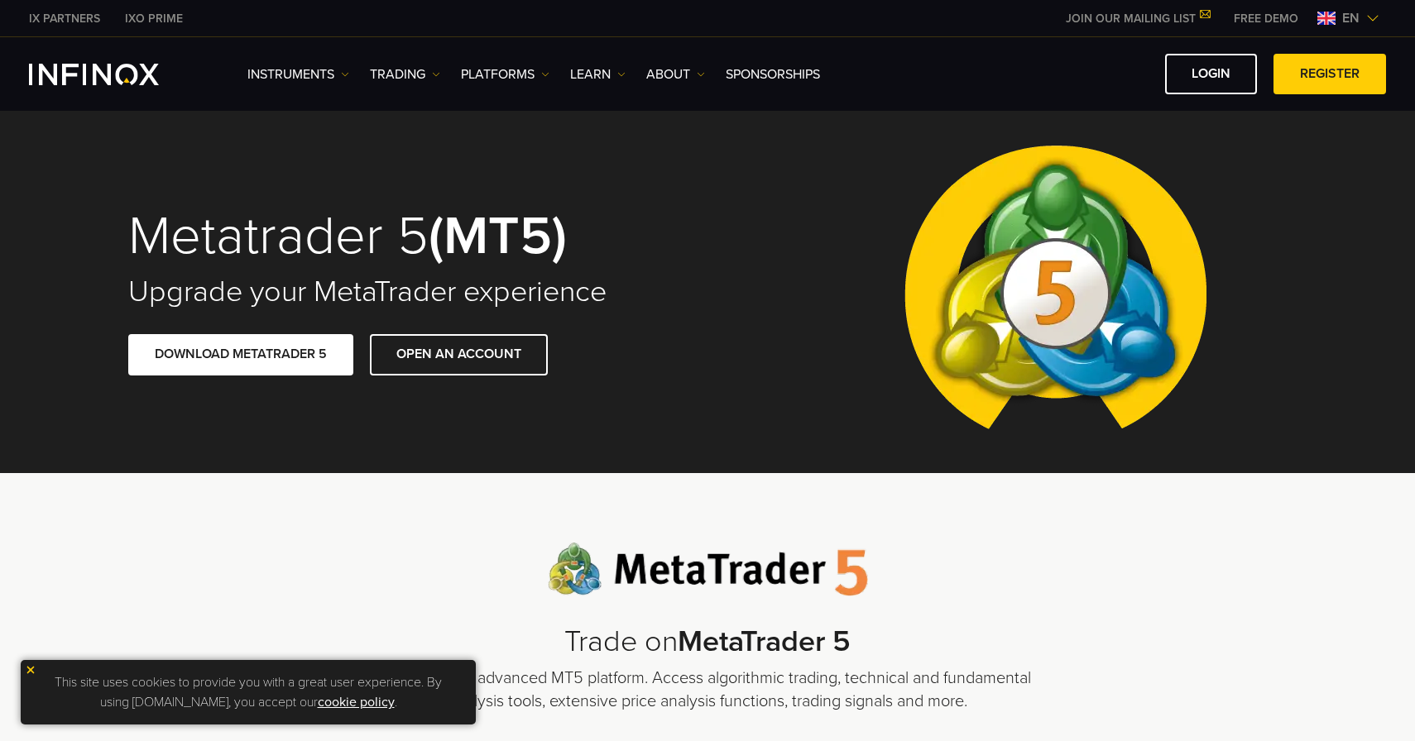
scroll to position [0, 0]
click at [285, 353] on link "DOWNLOAD METATRADER 5" at bounding box center [240, 354] width 225 height 41
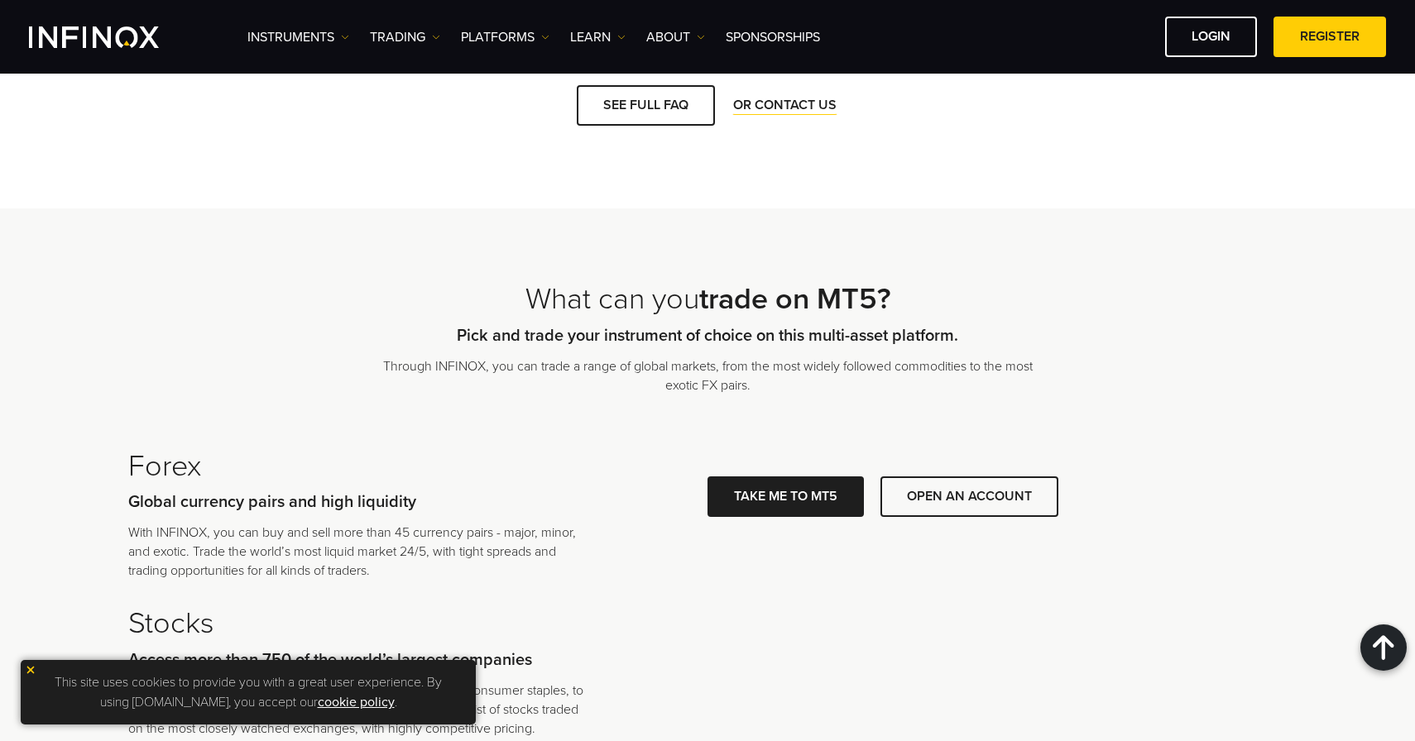
scroll to position [3433, 1]
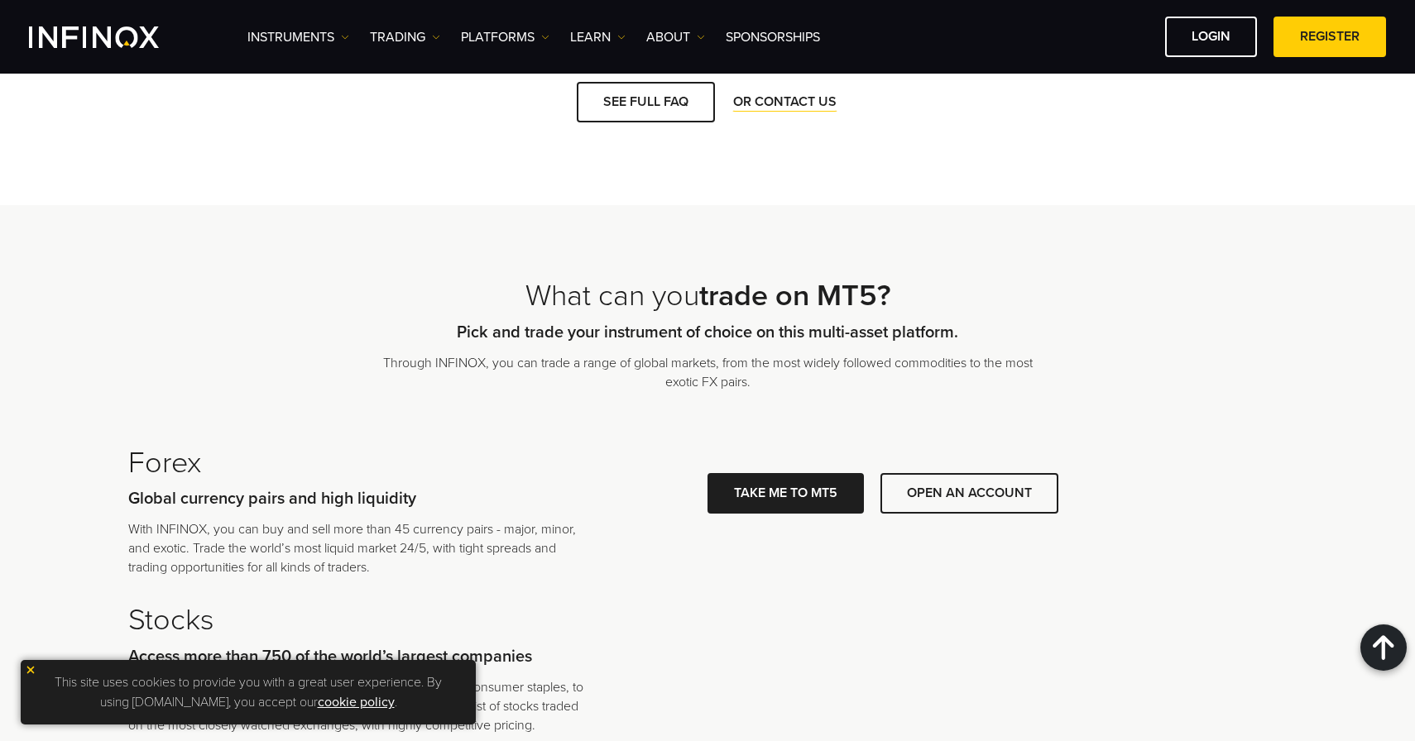
scroll to position [3433, 0]
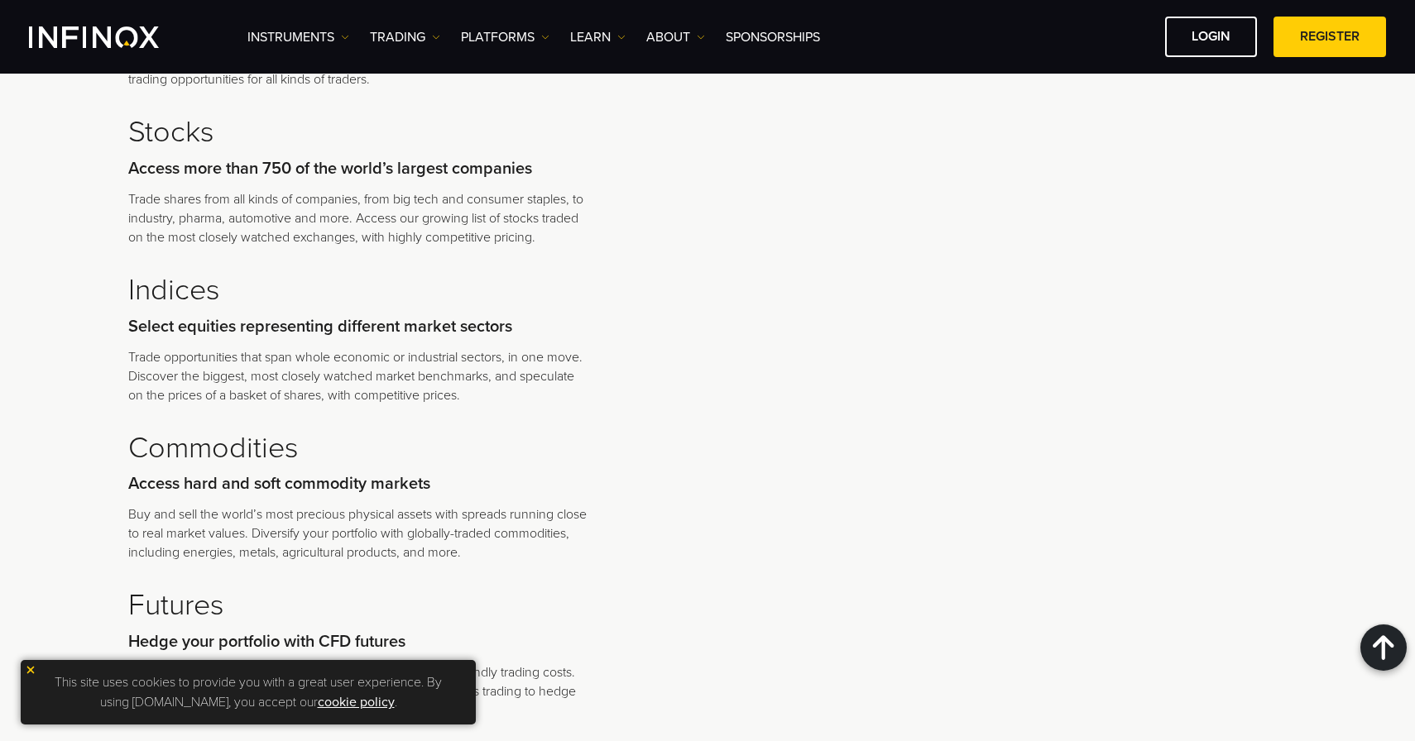
scroll to position [3920, 0]
